Goal: Find specific page/section: Find specific page/section

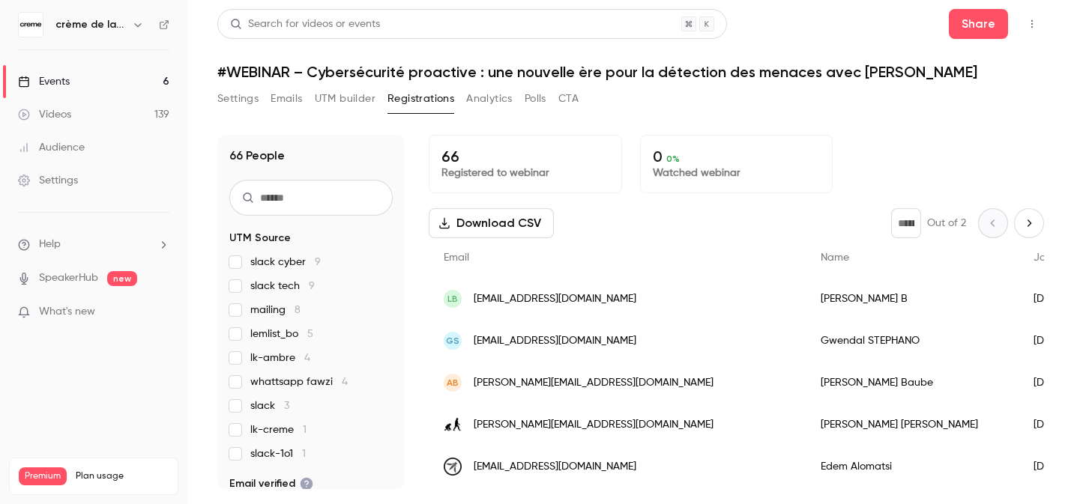
click at [268, 309] on span "mailing 8" at bounding box center [275, 310] width 50 height 15
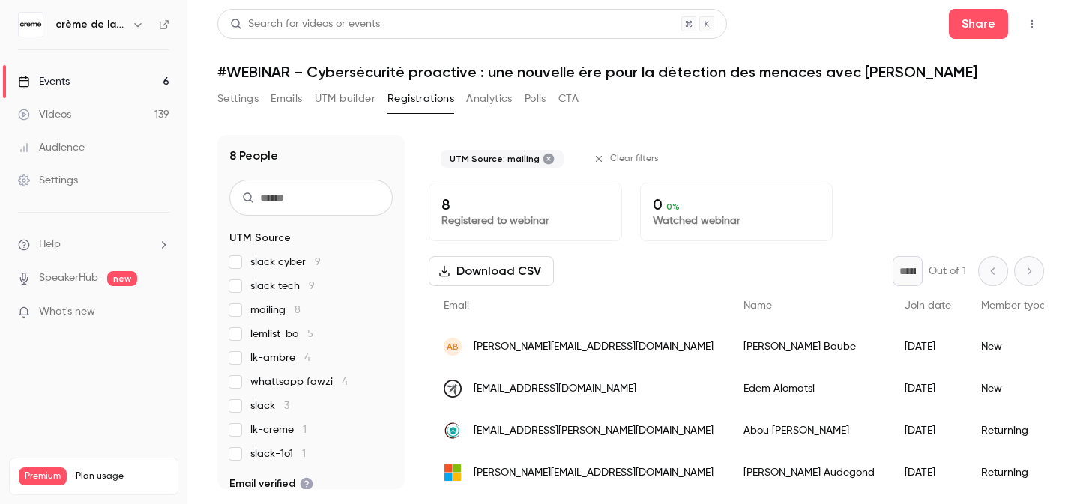
click at [129, 86] on link "Events 6" at bounding box center [93, 81] width 187 height 33
